Goal: Information Seeking & Learning: Learn about a topic

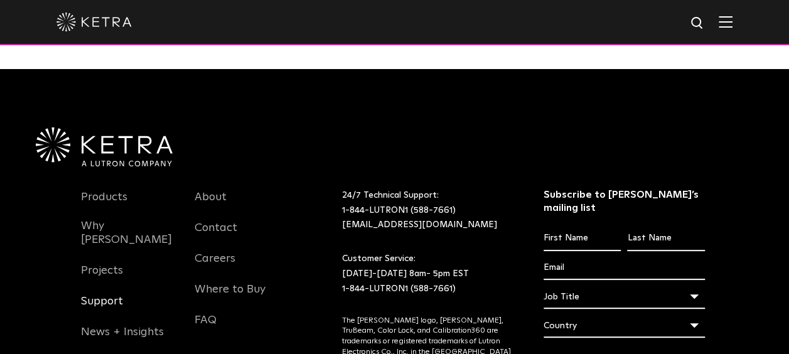
scroll to position [2575, 0]
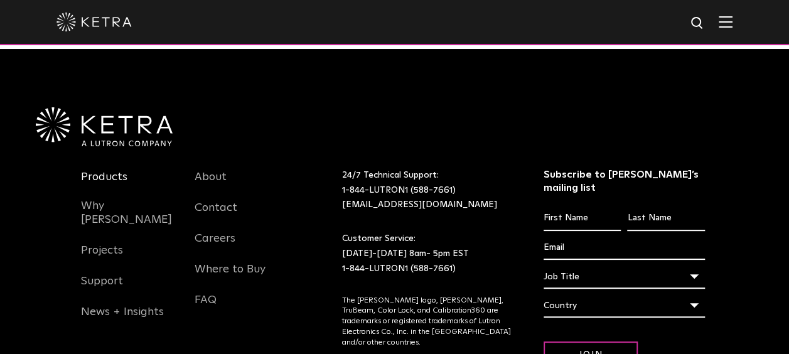
click at [91, 170] on link "Products" at bounding box center [104, 184] width 46 height 29
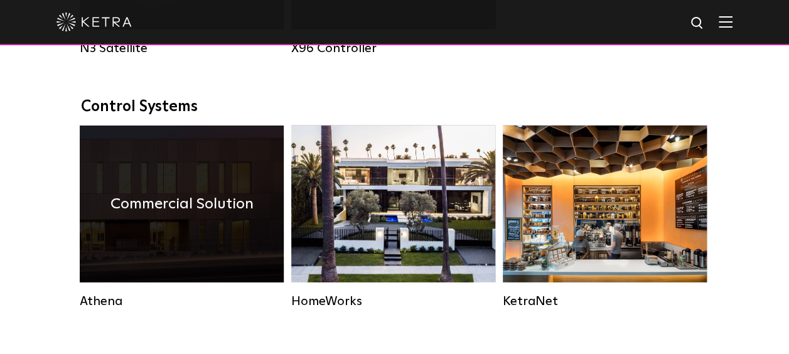
scroll to position [1882, 0]
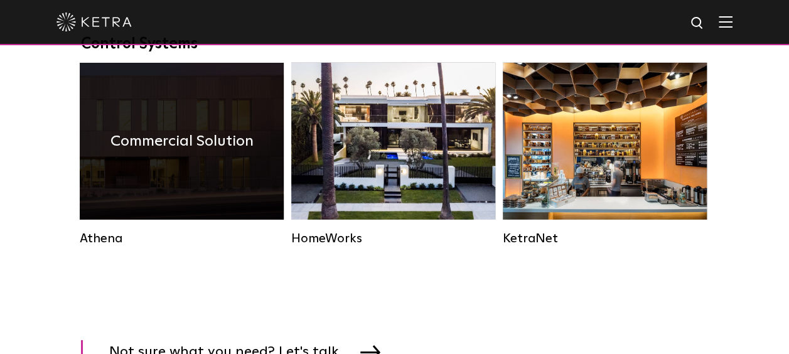
click at [216, 189] on div "Commercial Solution" at bounding box center [182, 141] width 204 height 157
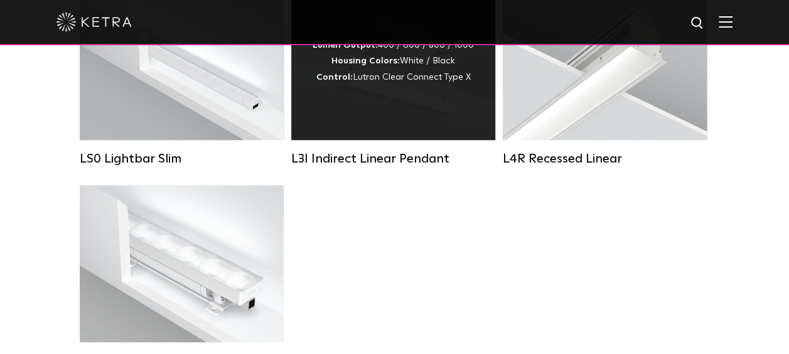
scroll to position [565, 0]
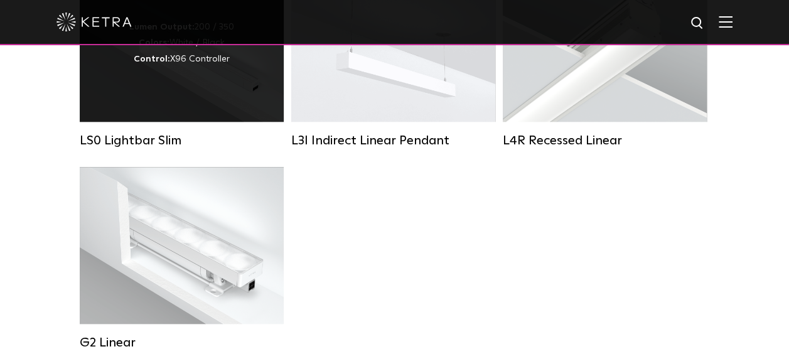
click at [204, 105] on div "Lumen Output: 200 / 350 Colors: White / Black Control: X96 Controller" at bounding box center [182, 43] width 204 height 157
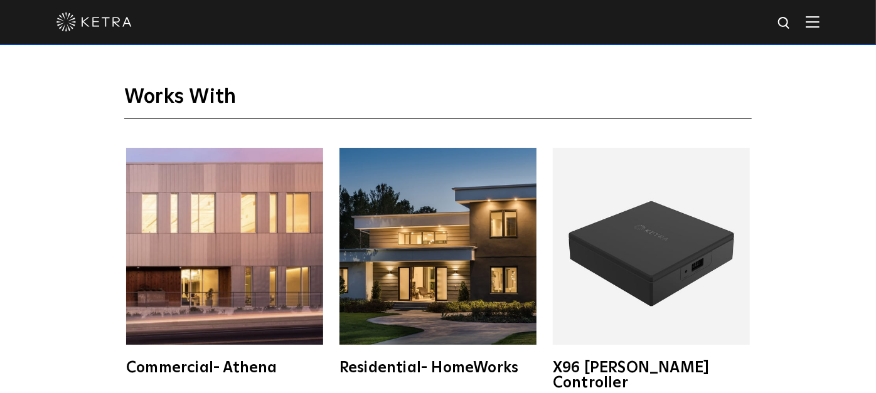
scroll to position [1854, 0]
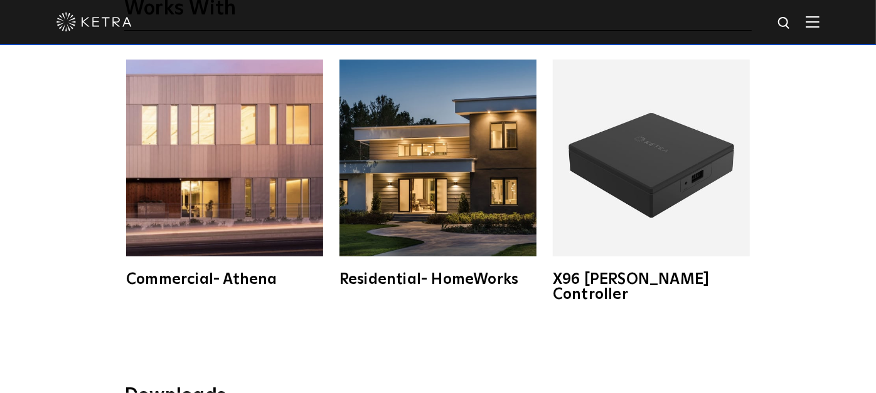
click at [237, 182] on img at bounding box center [224, 158] width 197 height 197
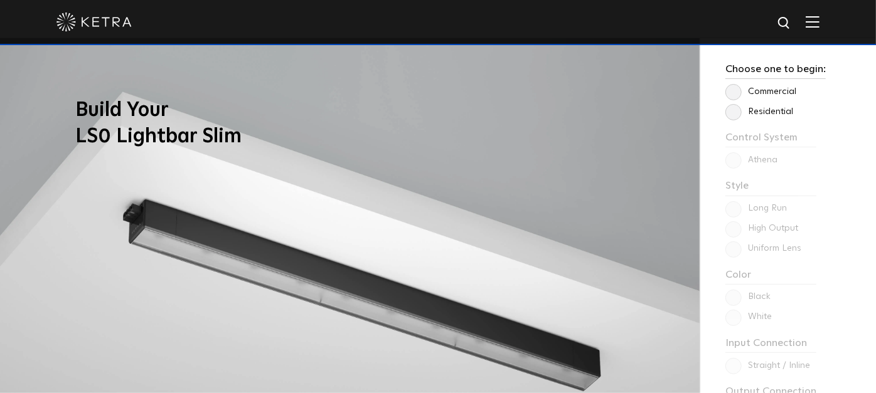
scroll to position [948, 0]
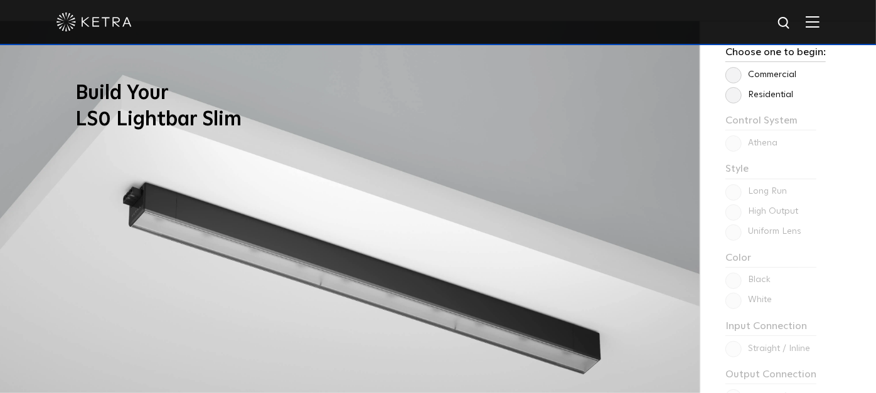
click at [737, 76] on label "Commercial" at bounding box center [760, 75] width 71 height 11
click at [0, 0] on input "Commercial" at bounding box center [0, 0] width 0 height 0
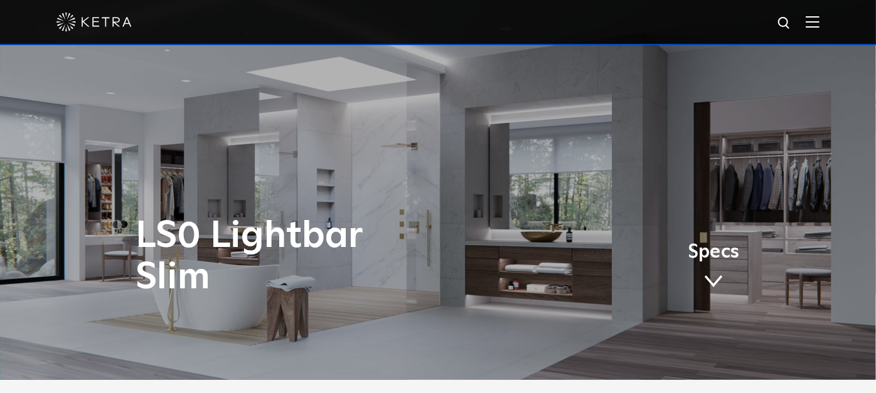
scroll to position [0, 0]
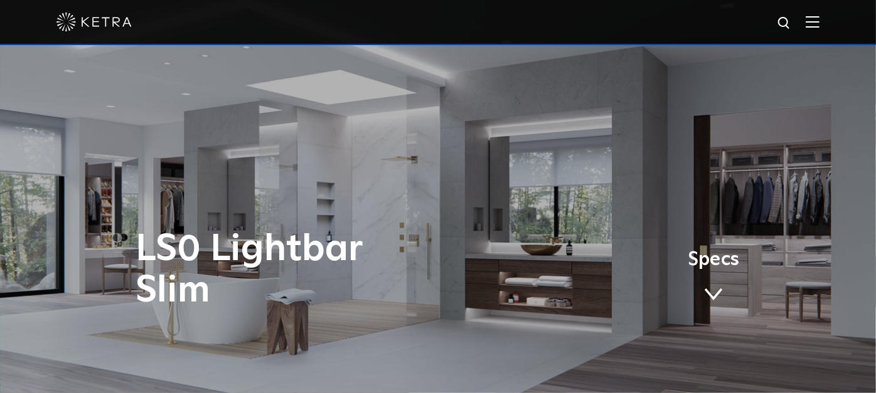
click at [717, 287] on link "Specs" at bounding box center [713, 281] width 51 height 49
click at [96, 14] on img at bounding box center [93, 22] width 75 height 19
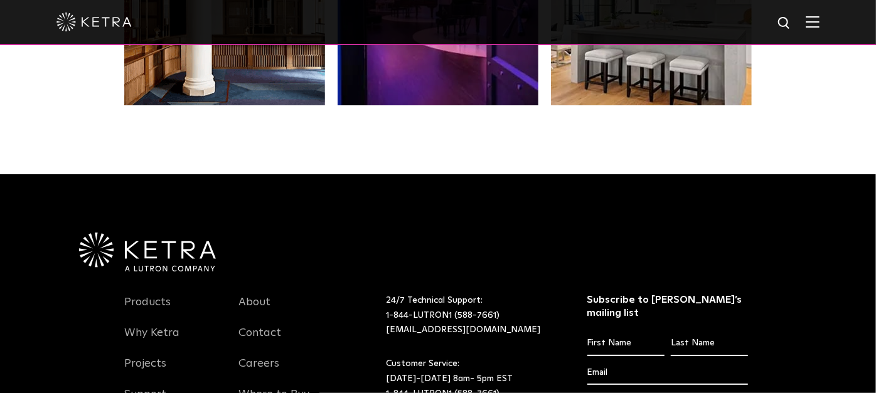
scroll to position [2579, 0]
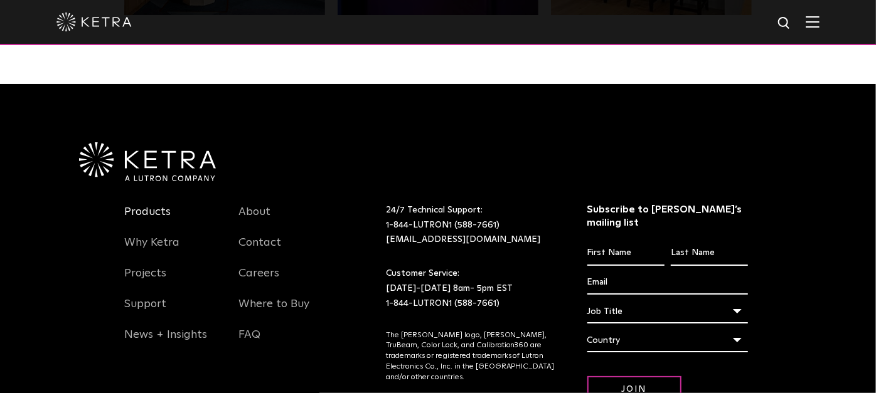
click at [152, 205] on link "Products" at bounding box center [147, 219] width 46 height 29
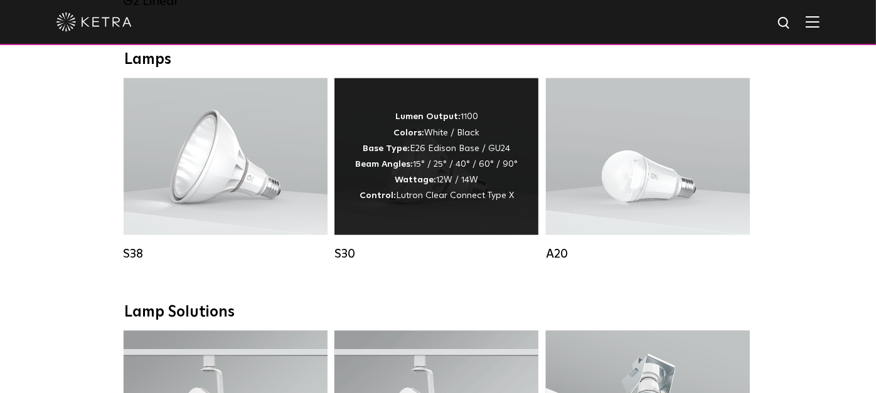
scroll to position [906, 0]
